Goal: Navigation & Orientation: Find specific page/section

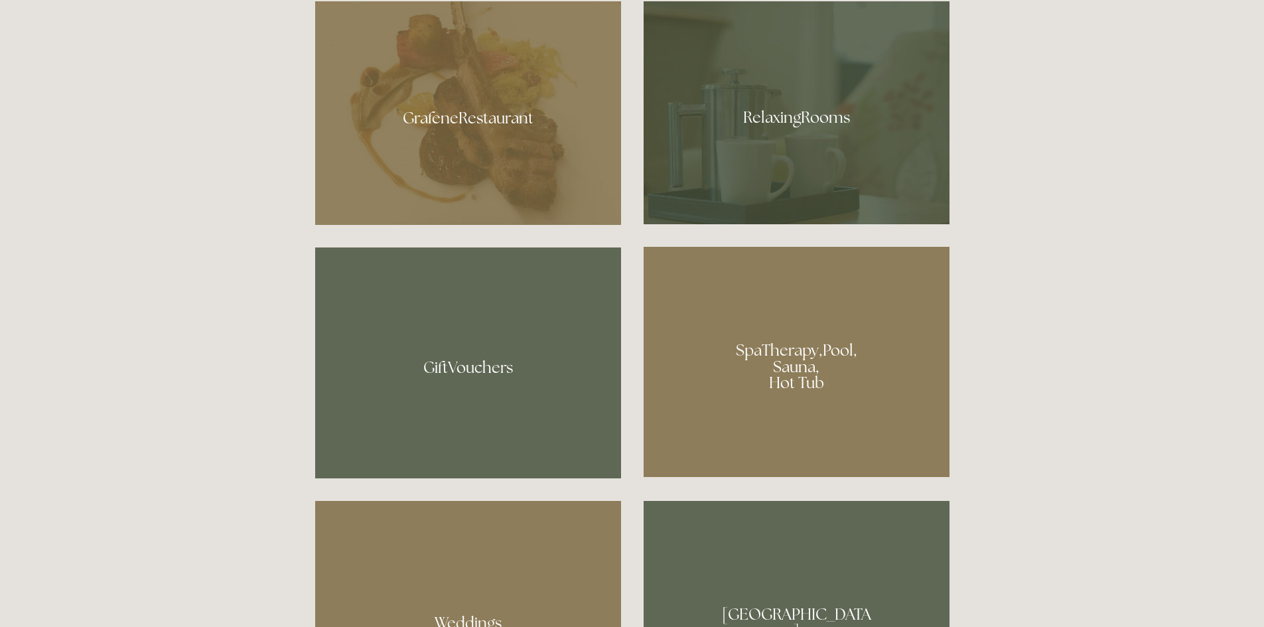
scroll to position [929, 0]
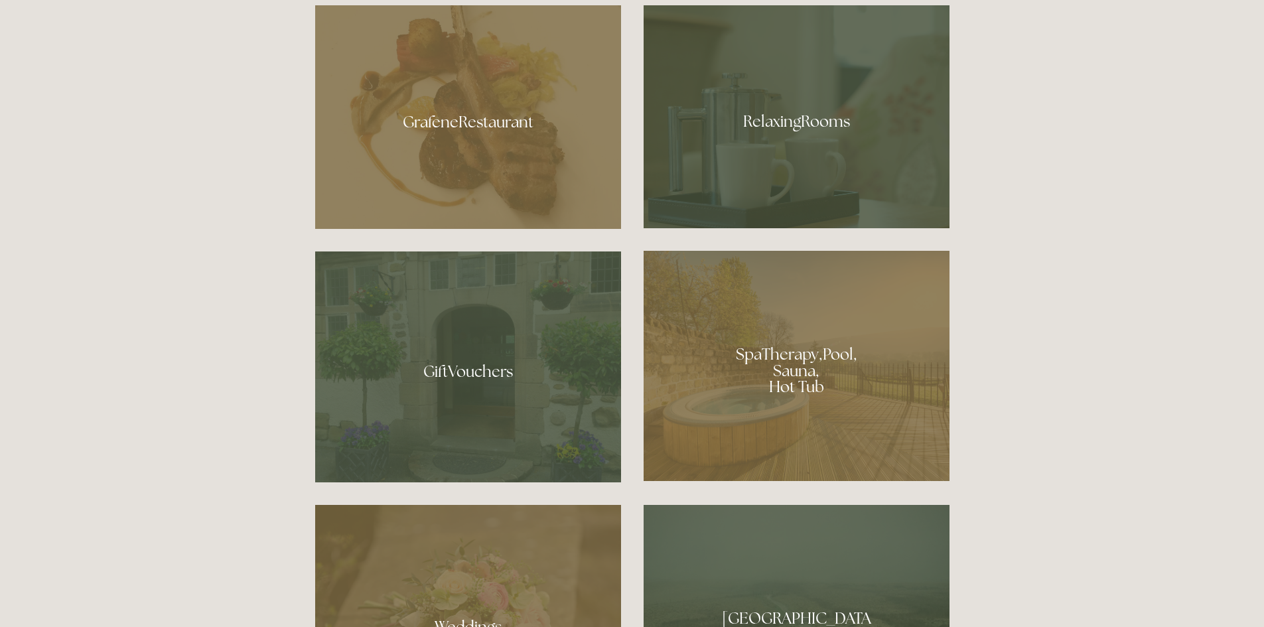
click at [462, 371] on div at bounding box center [468, 366] width 306 height 231
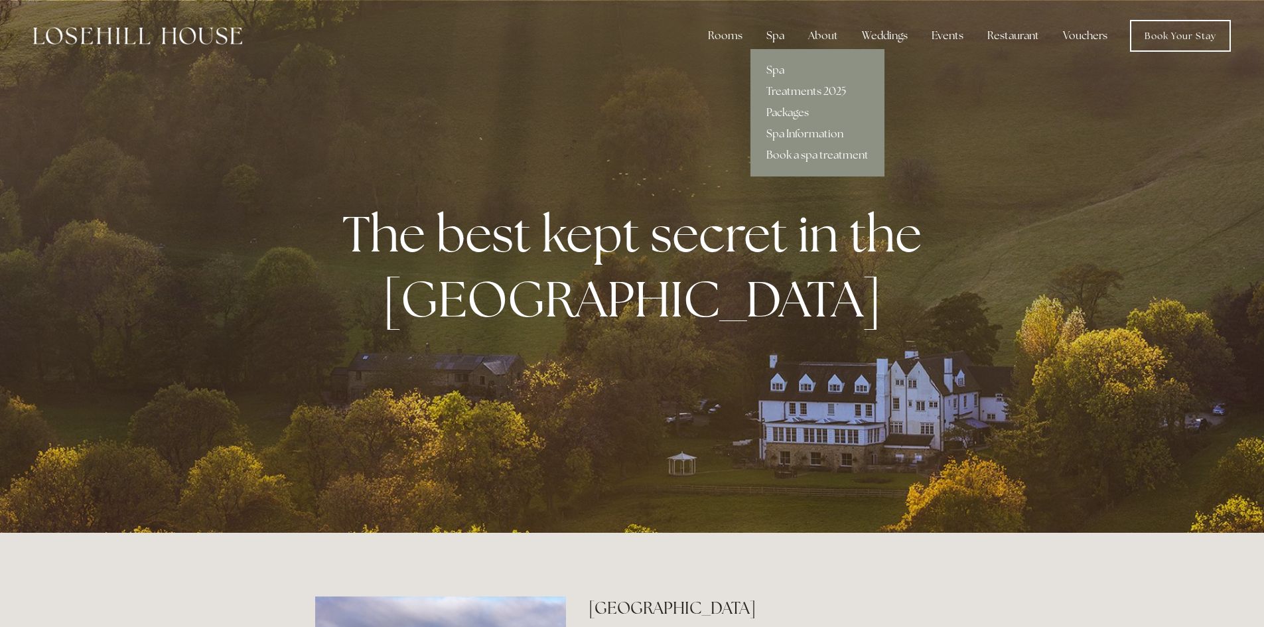
click at [775, 38] on div "Spa" at bounding box center [774, 36] width 39 height 27
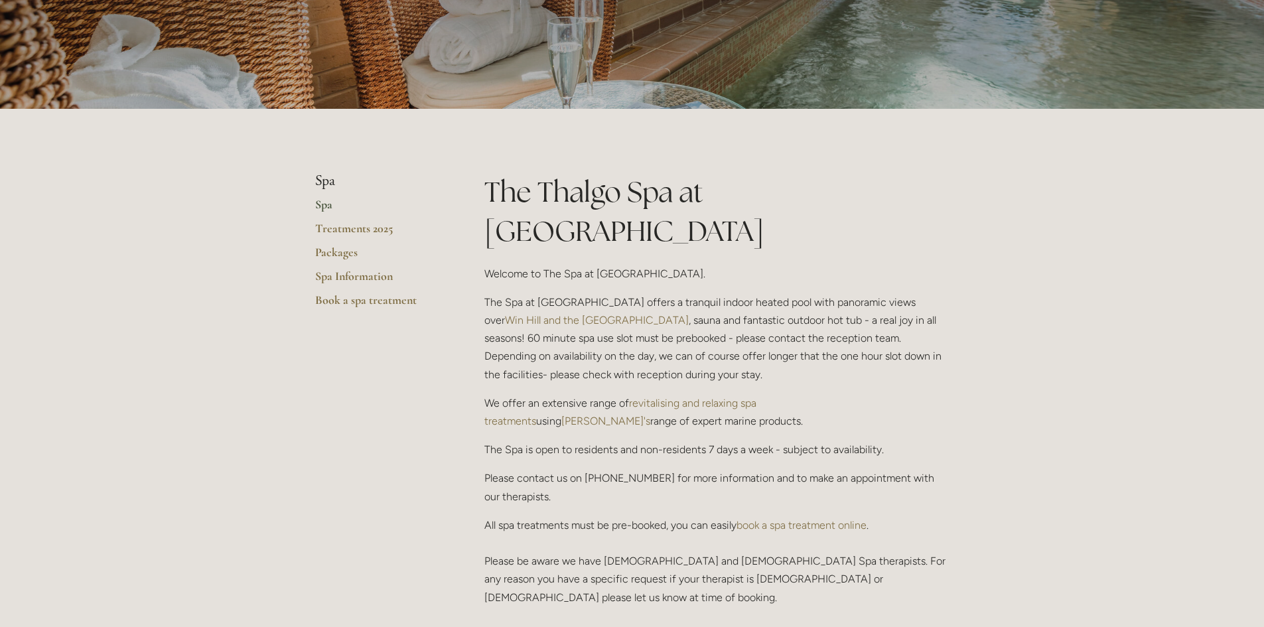
scroll to position [199, 0]
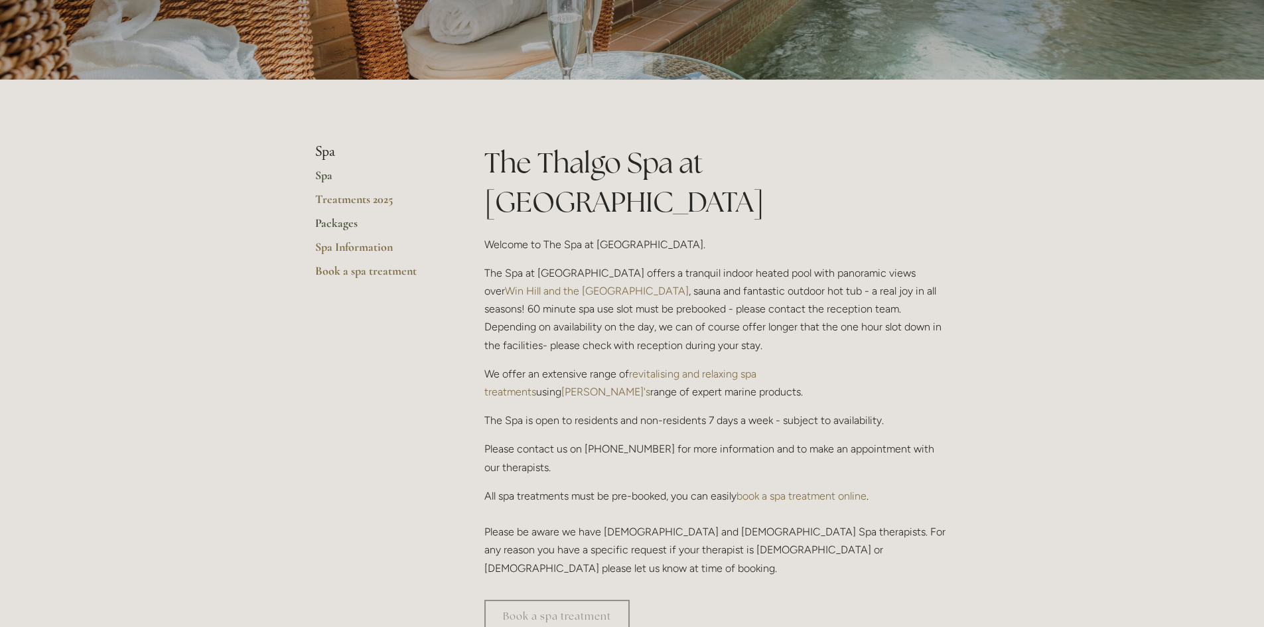
click at [338, 225] on link "Packages" at bounding box center [378, 228] width 127 height 24
